Goal: Communication & Community: Answer question/provide support

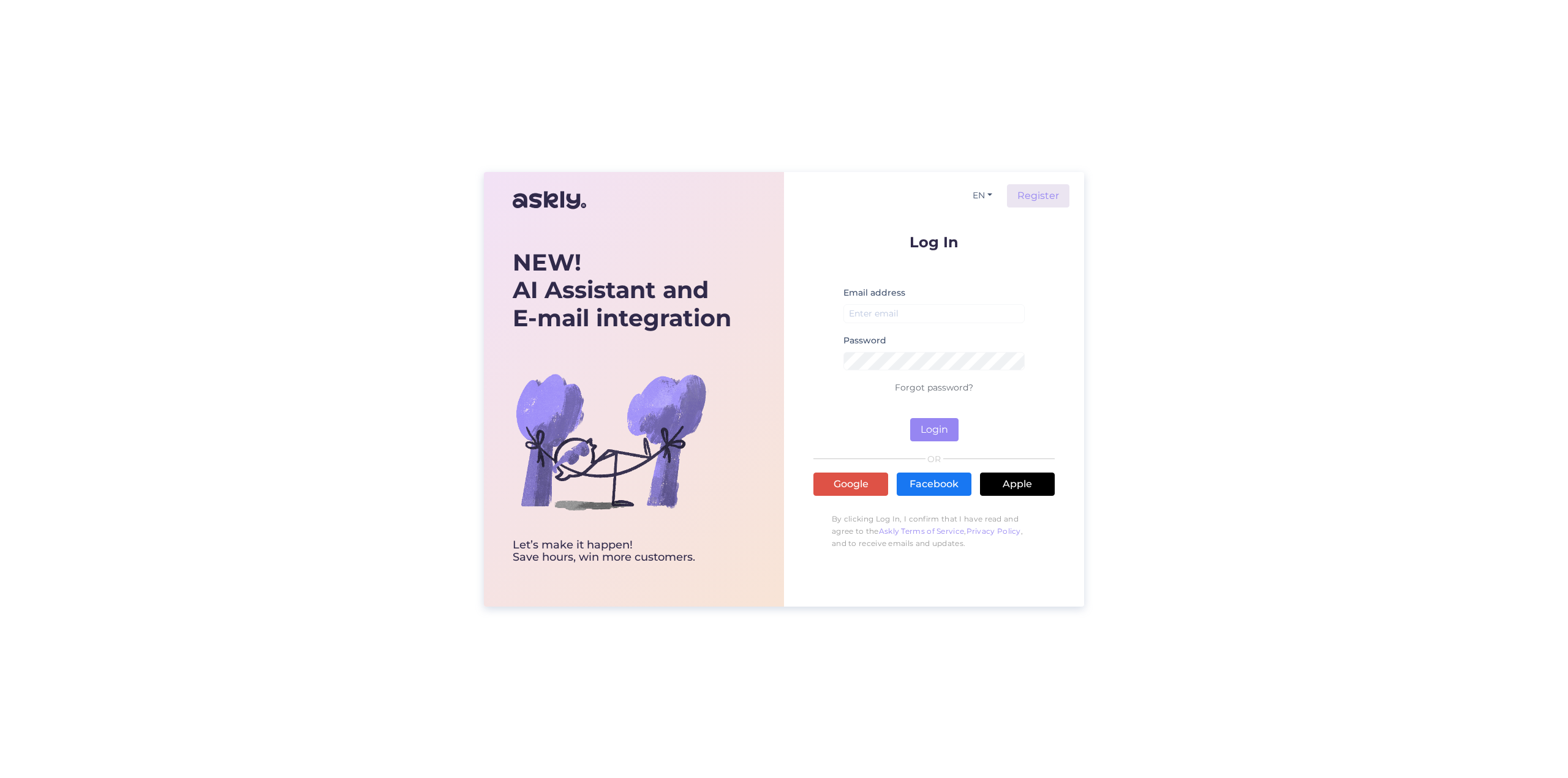
click at [873, 302] on div "Email address" at bounding box center [934, 309] width 182 height 48
click at [876, 313] on input "email" at bounding box center [934, 314] width 182 height 19
click at [916, 319] on input "email" at bounding box center [934, 314] width 182 height 19
type input "[EMAIL_ADDRESS][DOMAIN_NAME]"
click at [909, 351] on div "Password" at bounding box center [934, 356] width 182 height 47
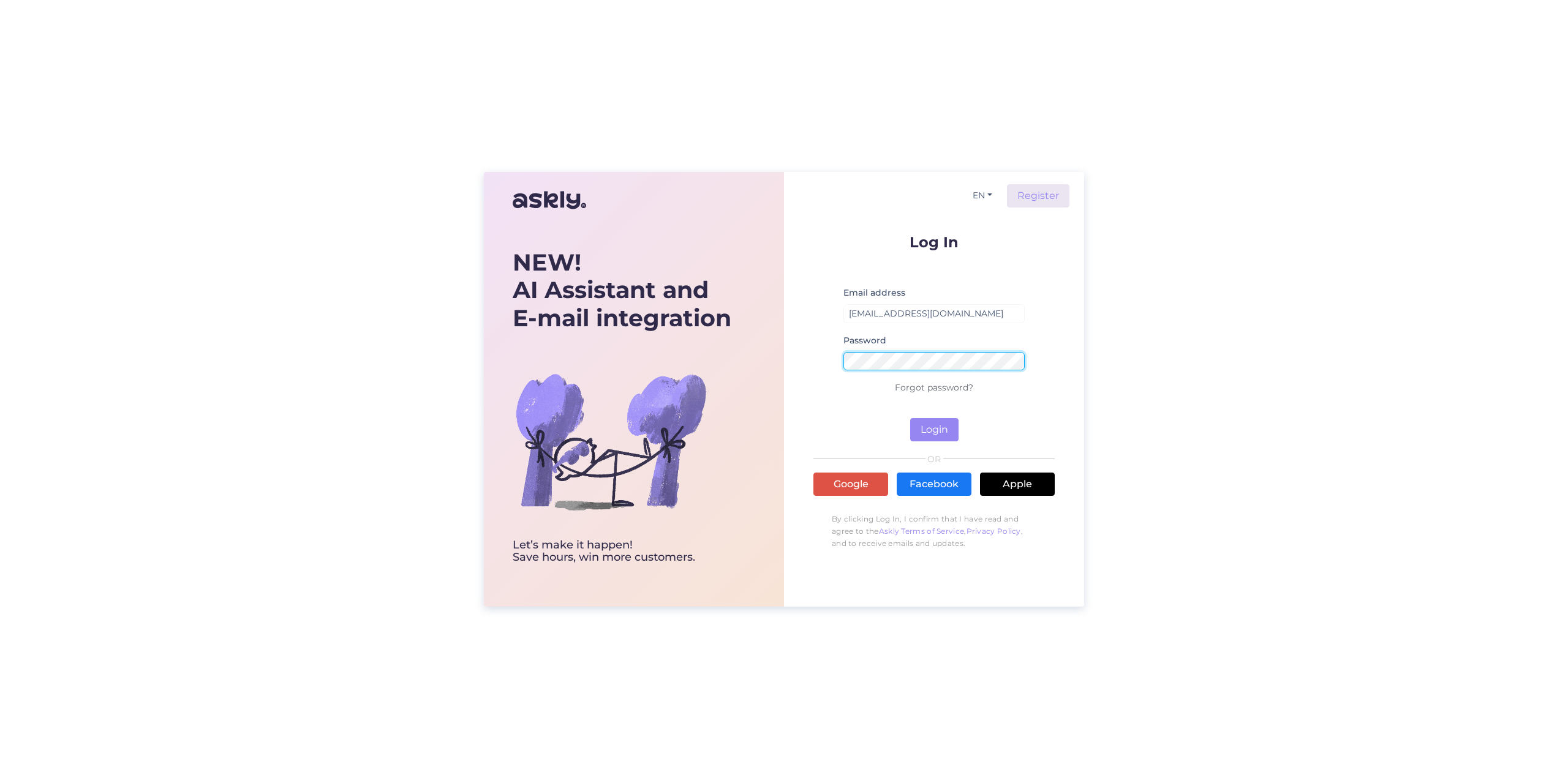
click at [910, 418] on button "Login" at bounding box center [934, 430] width 49 height 23
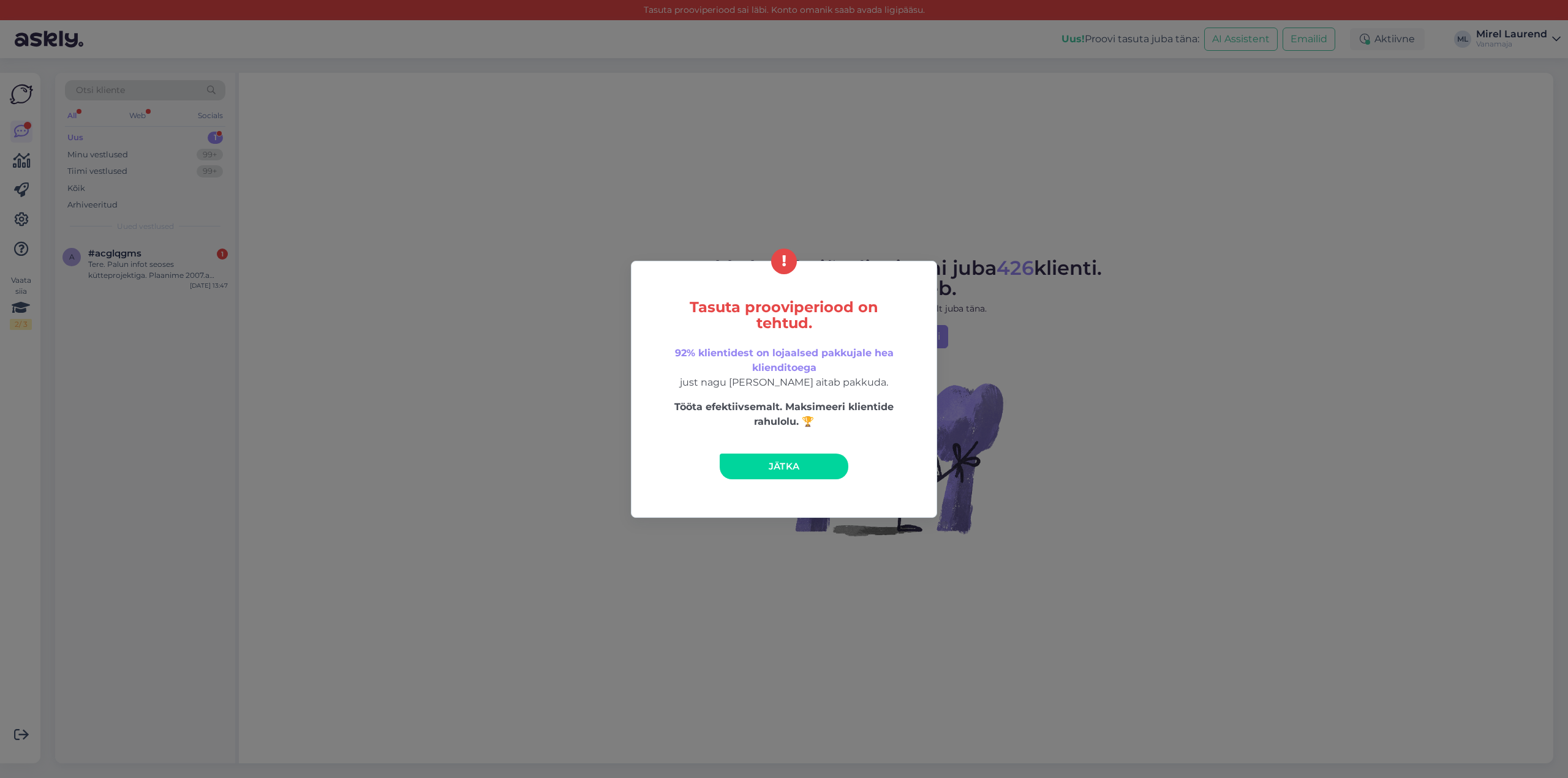
click at [772, 452] on div "Tasuta prooviperiood on tehtud. 92% klientidest on lojaalsed pakkujale hea klie…" at bounding box center [783, 389] width 306 height 257
click at [769, 469] on span "Jätka" at bounding box center [784, 466] width 31 height 12
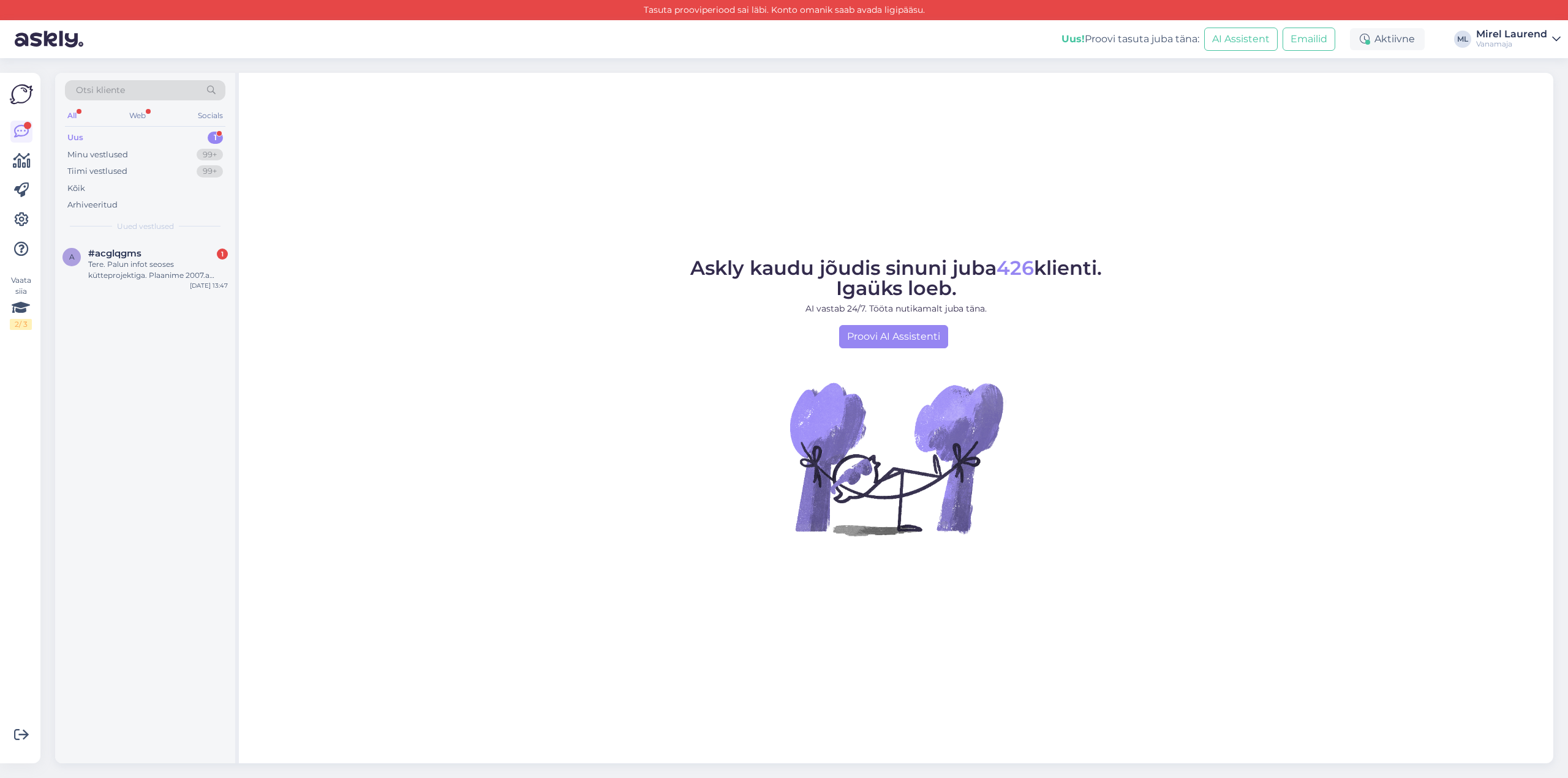
click at [154, 139] on div "Uus 1" at bounding box center [145, 138] width 160 height 17
click at [141, 153] on div "Minu vestlused 99+" at bounding box center [145, 154] width 160 height 17
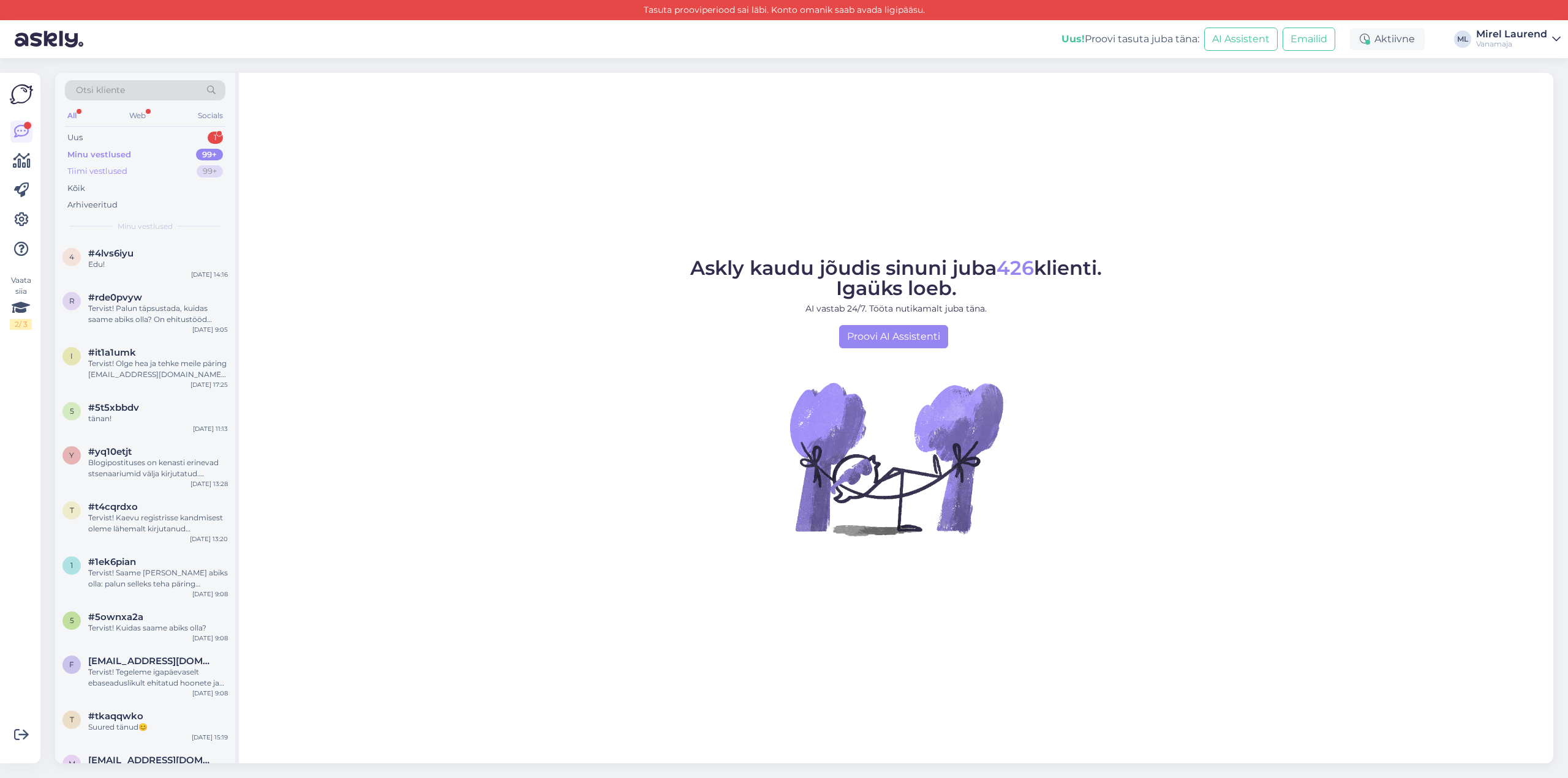
click at [138, 163] on div "Tiimi vestlused 99+" at bounding box center [145, 171] width 160 height 17
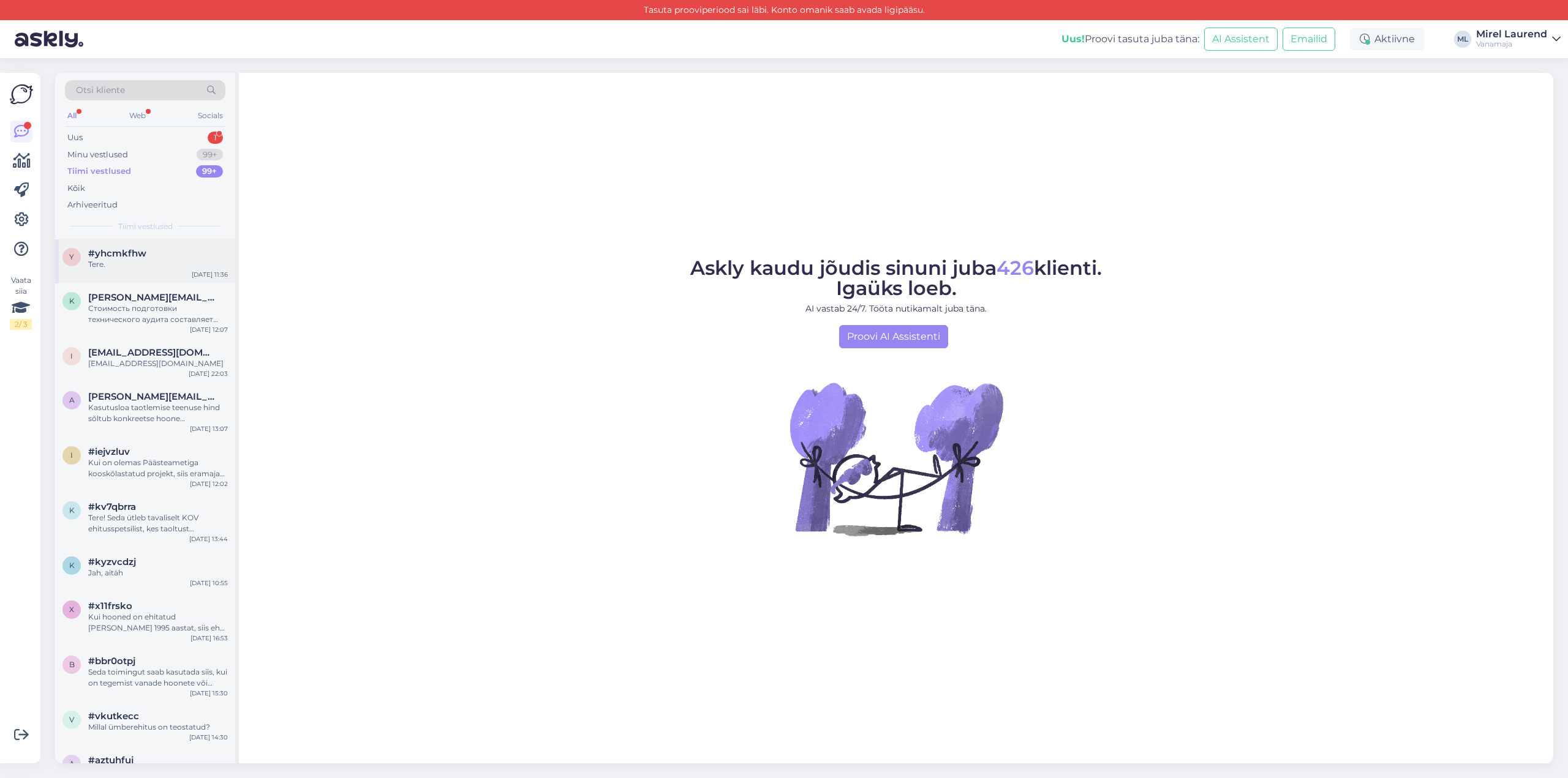
click at [153, 259] on div "Tere." at bounding box center [158, 264] width 139 height 11
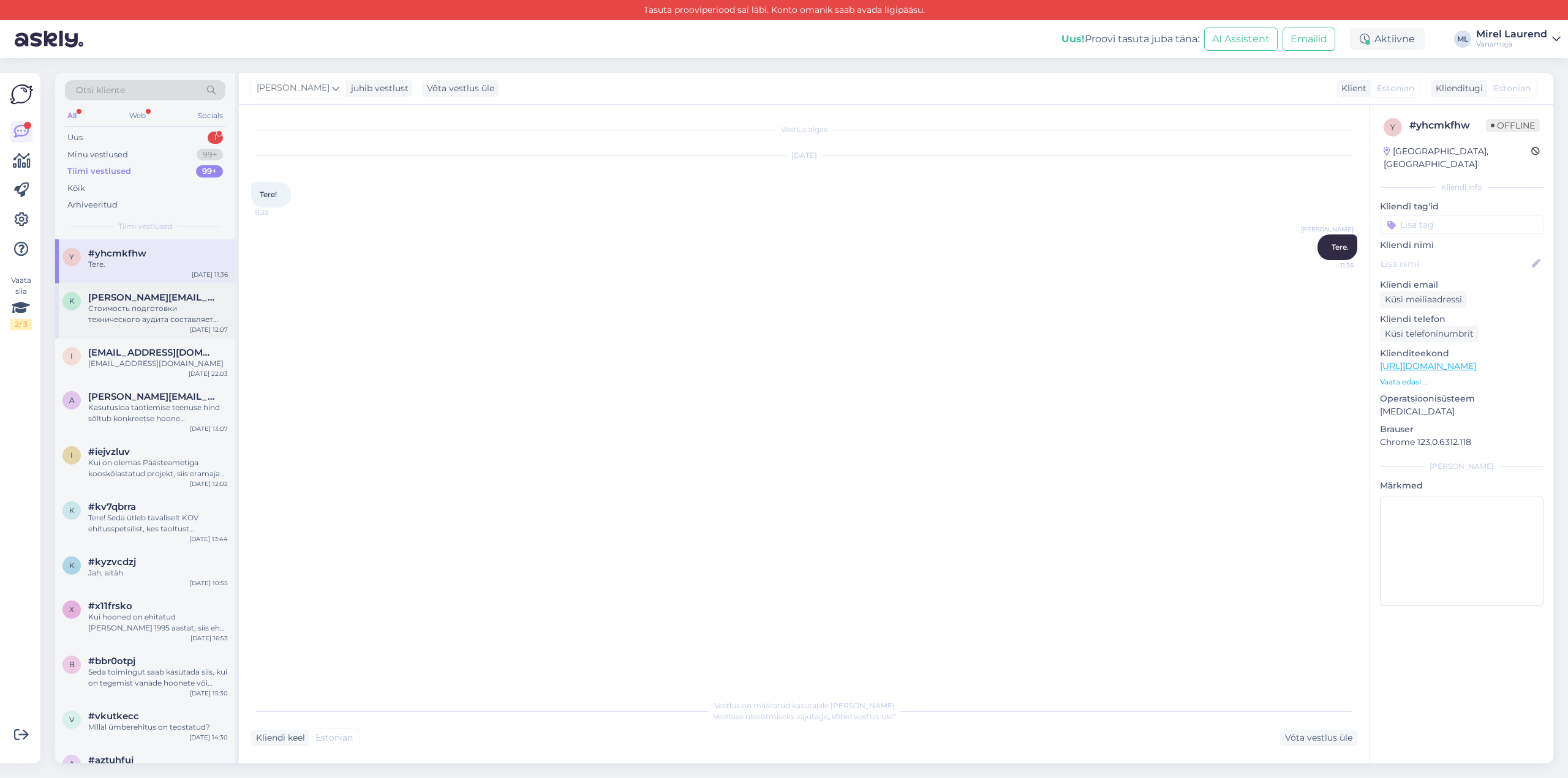
click at [147, 305] on div "Стоимость подготовки технического аудита составляет 890 евро + НДС. Мы сможем п…" at bounding box center [158, 314] width 139 height 22
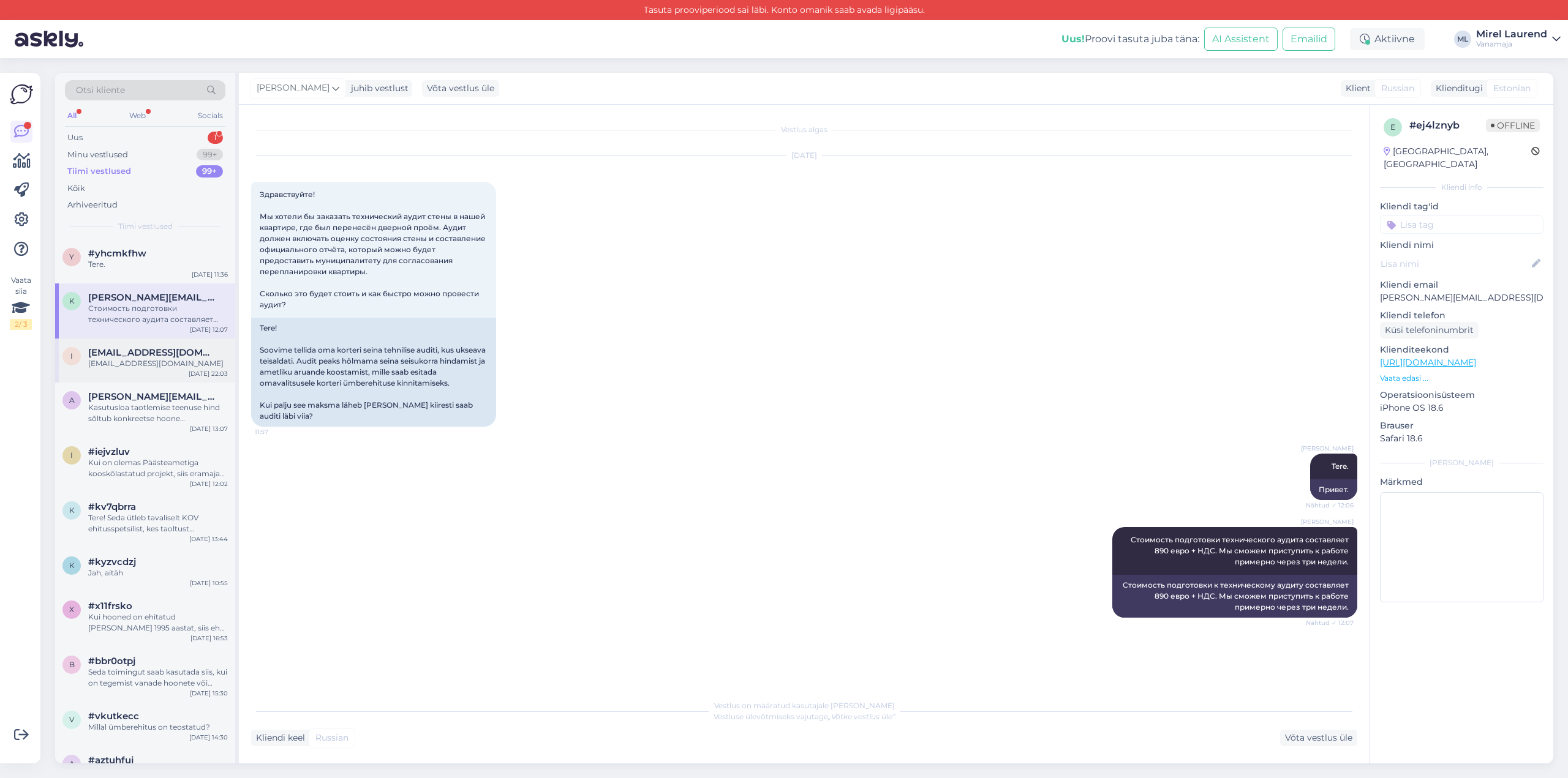
click at [154, 359] on div "[EMAIL_ADDRESS][DOMAIN_NAME]" at bounding box center [158, 363] width 139 height 11
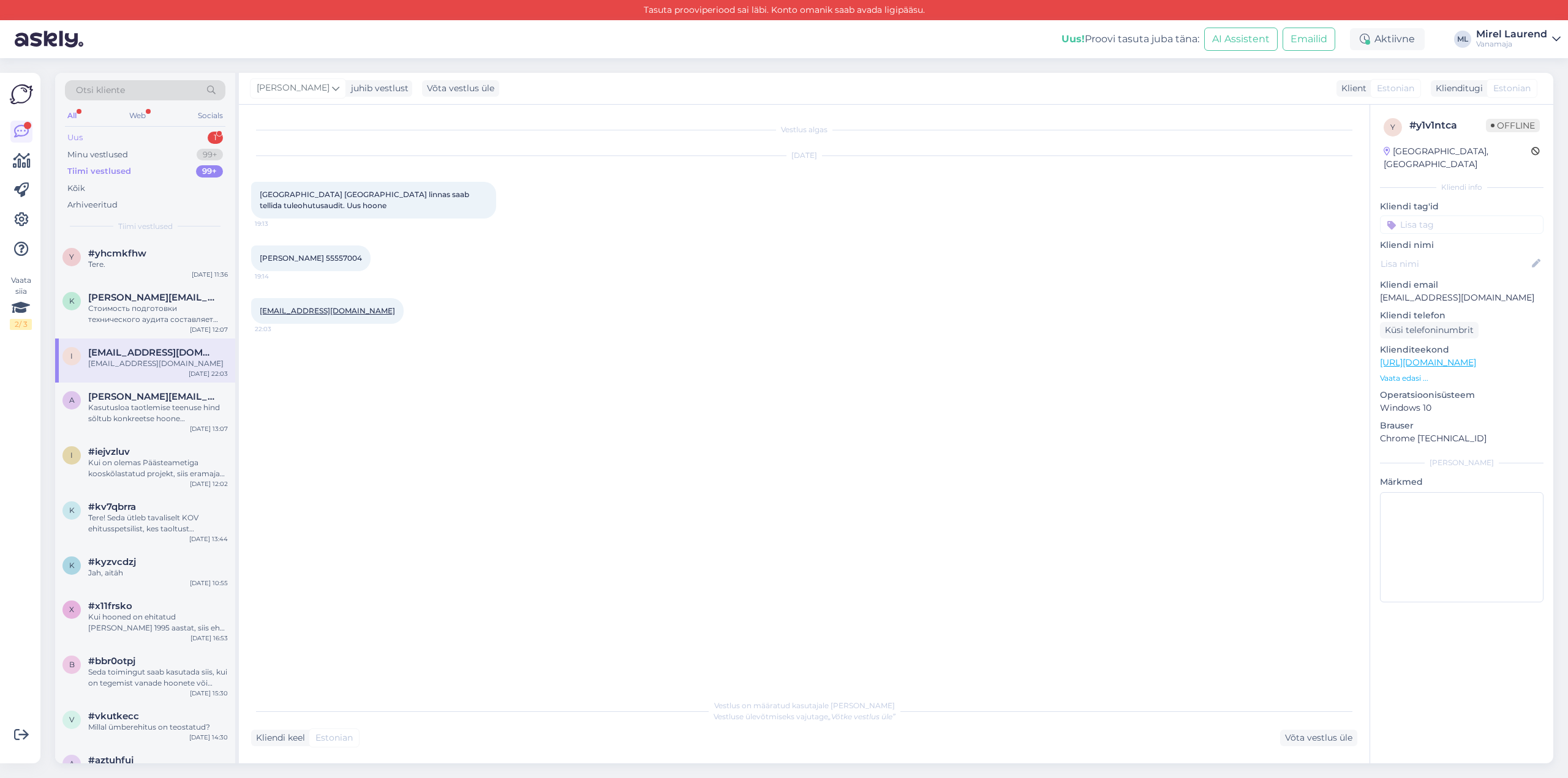
click at [175, 134] on div "Uus 1" at bounding box center [145, 138] width 160 height 17
